Goal: Task Accomplishment & Management: Use online tool/utility

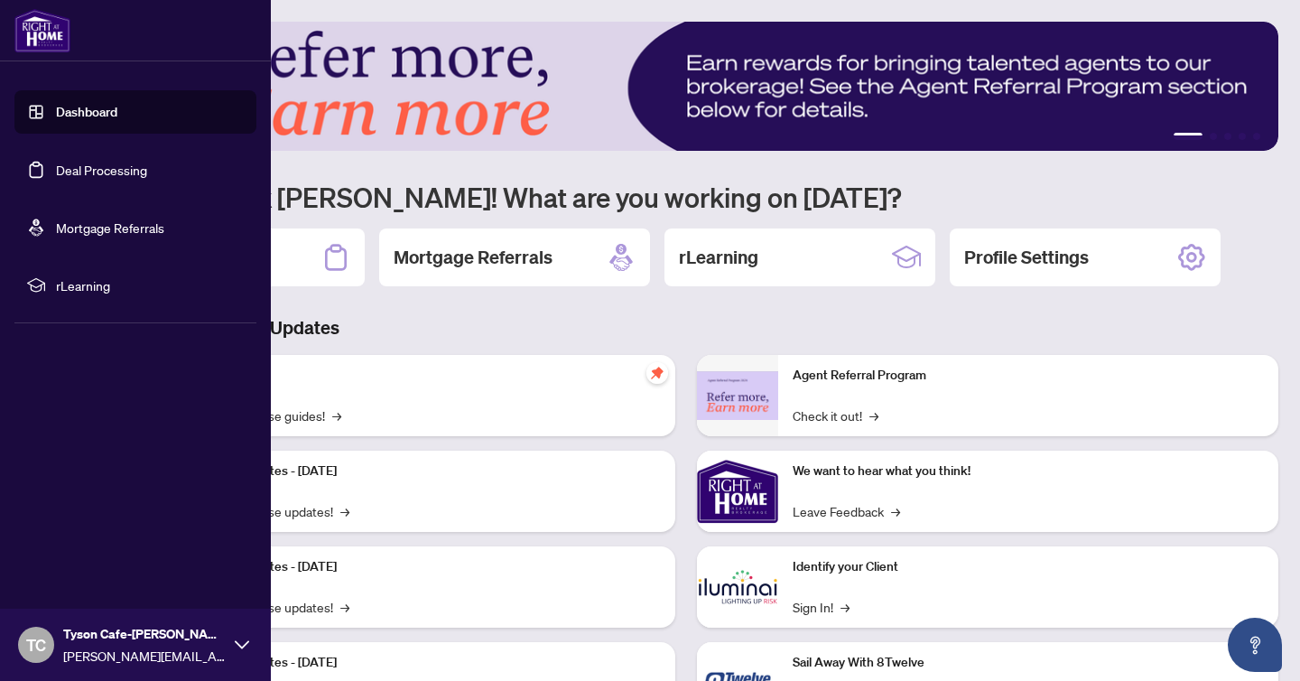
click at [107, 178] on link "Deal Processing" at bounding box center [101, 170] width 91 height 16
